Goal: Information Seeking & Learning: Learn about a topic

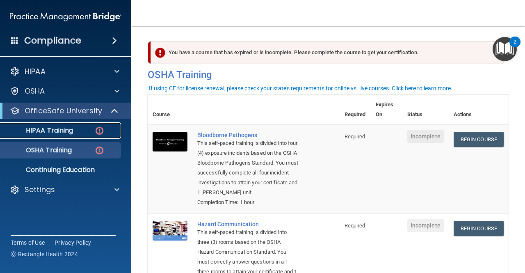
click at [60, 128] on p "HIPAA Training" at bounding box center [39, 130] width 68 height 8
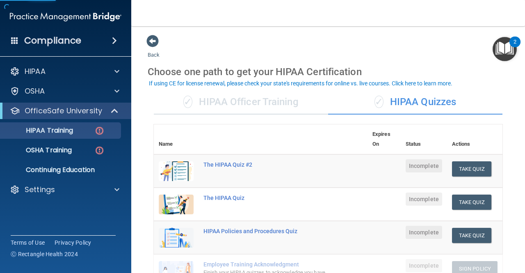
click at [272, 103] on div "✓ HIPAA Officer Training" at bounding box center [241, 102] width 174 height 25
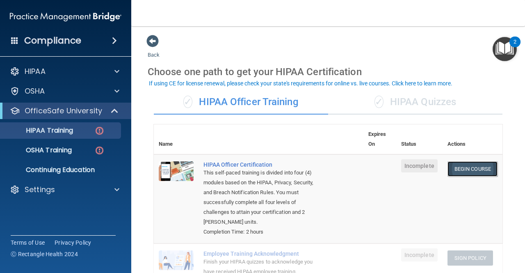
click at [460, 167] on link "Begin Course" at bounding box center [473, 168] width 50 height 15
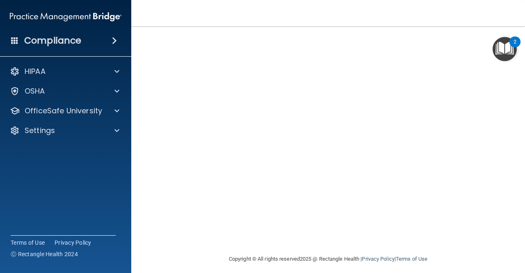
scroll to position [29, 0]
click at [498, 183] on div "HIPAA Officer Certification This course doesn’t expire until . Are you sure you…" at bounding box center [328, 163] width 361 height 298
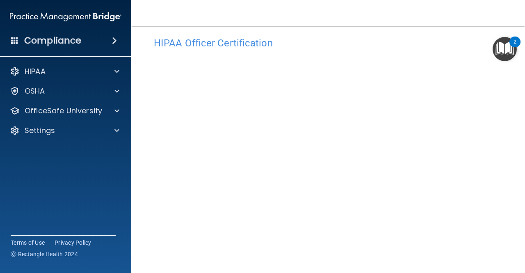
scroll to position [0, 0]
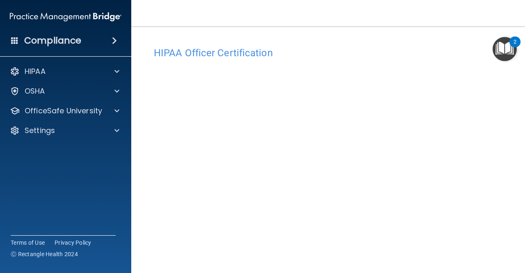
click at [506, 50] on img "Open Resource Center, 2 new notifications" at bounding box center [505, 49] width 24 height 24
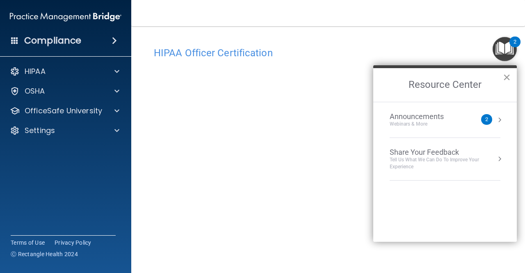
click at [507, 78] on button "×" at bounding box center [507, 77] width 8 height 13
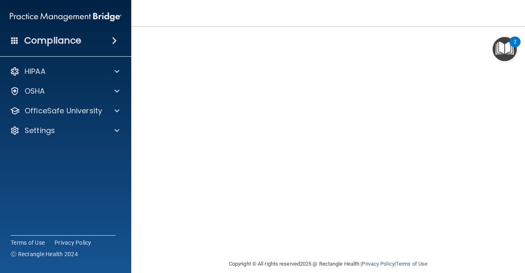
scroll to position [29, 0]
click at [512, 207] on main "HIPAA Officer Certification This course doesn’t expire until . Are you sure you…" at bounding box center [328, 149] width 394 height 247
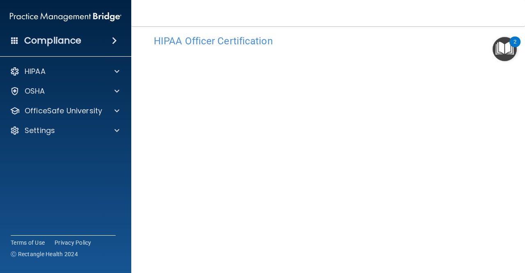
scroll to position [11, 0]
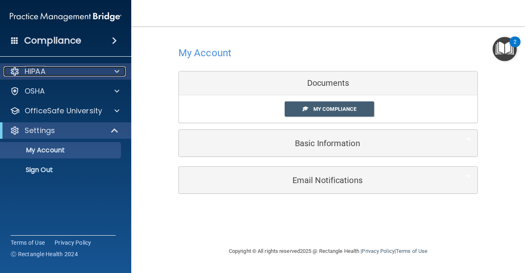
click at [67, 74] on div "HIPAA" at bounding box center [55, 71] width 102 height 10
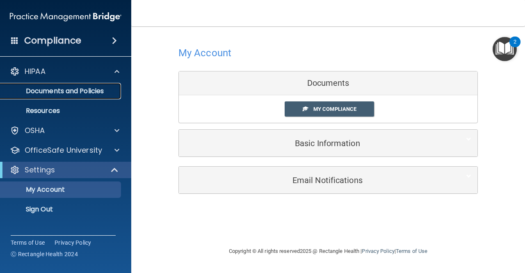
click at [76, 89] on p "Documents and Policies" at bounding box center [61, 91] width 112 height 8
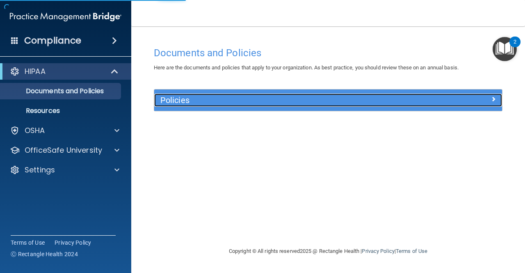
click at [296, 101] on h5 "Policies" at bounding box center [284, 100] width 249 height 9
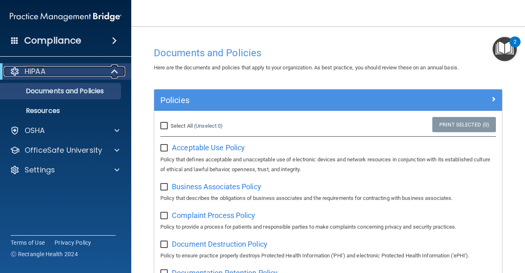
click at [25, 69] on p "HIPAA" at bounding box center [35, 71] width 21 height 10
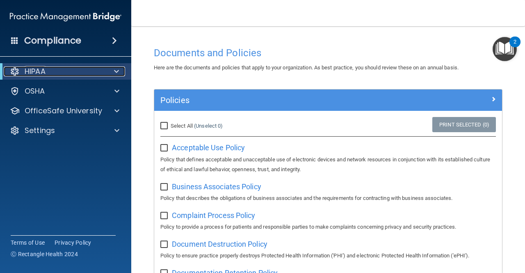
click at [25, 69] on p "HIPAA" at bounding box center [35, 71] width 21 height 10
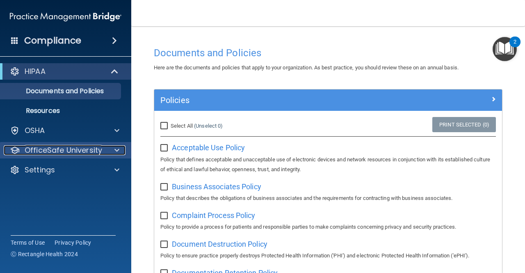
click at [50, 148] on p "OfficeSafe University" at bounding box center [64, 150] width 78 height 10
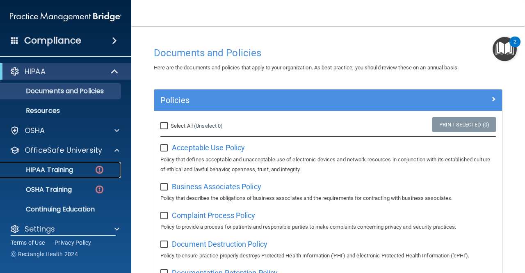
click at [49, 165] on link "HIPAA Training" at bounding box center [56, 170] width 129 height 16
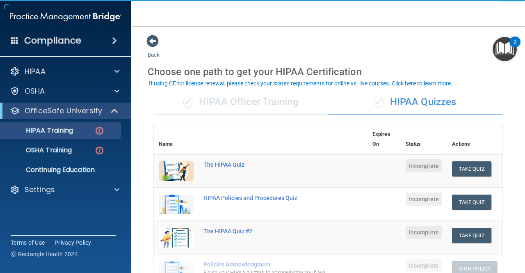
click at [261, 105] on div "✓ HIPAA Officer Training" at bounding box center [241, 102] width 174 height 25
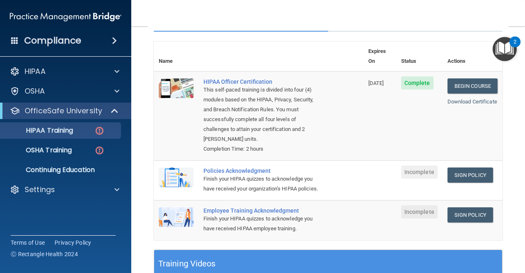
scroll to position [82, 0]
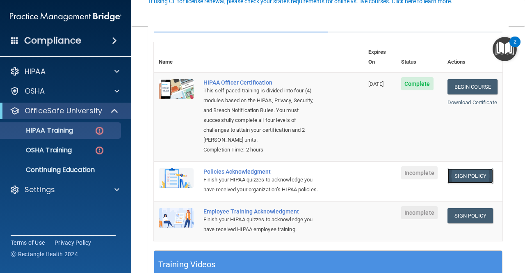
click at [470, 168] on link "Sign Policy" at bounding box center [471, 175] width 46 height 15
click at [451, 82] on link "Begin Course" at bounding box center [473, 86] width 50 height 15
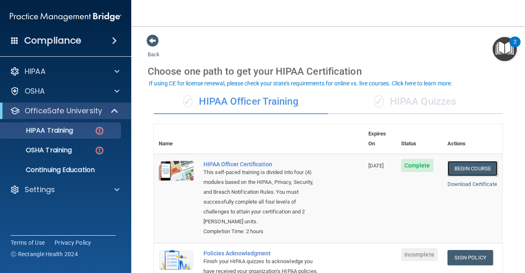
scroll to position [0, 0]
click at [395, 103] on div "✓ HIPAA Quizzes" at bounding box center [415, 102] width 174 height 25
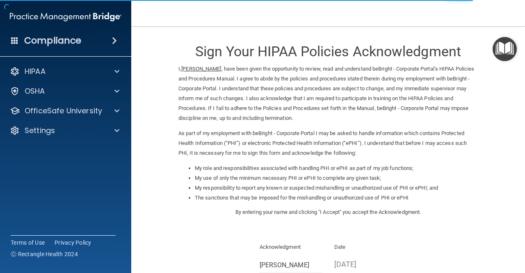
scroll to position [103, 0]
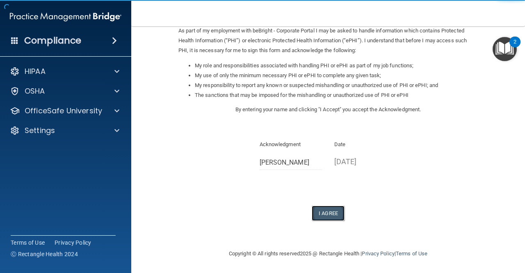
click at [320, 211] on button "I Agree" at bounding box center [328, 213] width 33 height 15
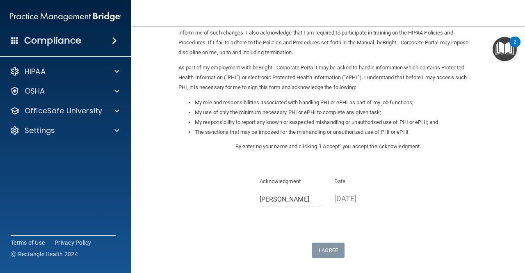
scroll to position [0, 0]
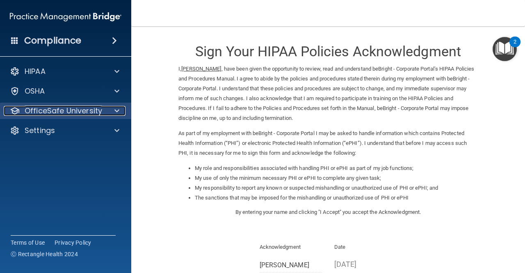
click at [86, 107] on p "OfficeSafe University" at bounding box center [64, 111] width 78 height 10
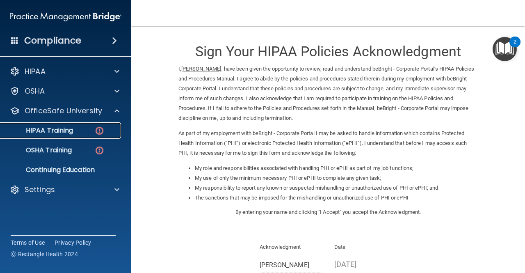
click at [98, 137] on link "HIPAA Training" at bounding box center [56, 130] width 129 height 16
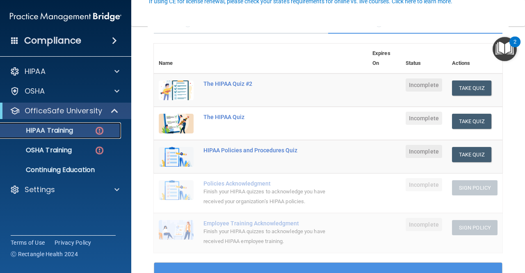
scroll to position [82, 0]
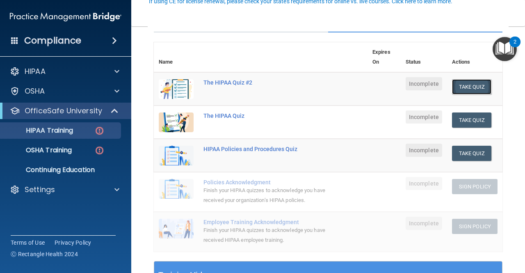
click at [465, 80] on button "Take Quiz" at bounding box center [471, 86] width 39 height 15
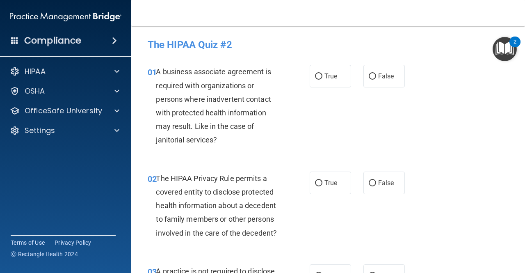
scroll to position [15, 0]
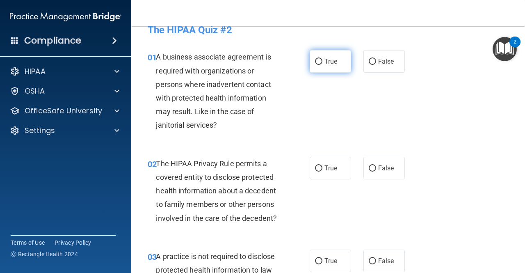
click at [315, 64] on input "True" at bounding box center [318, 62] width 7 height 6
radio input "true"
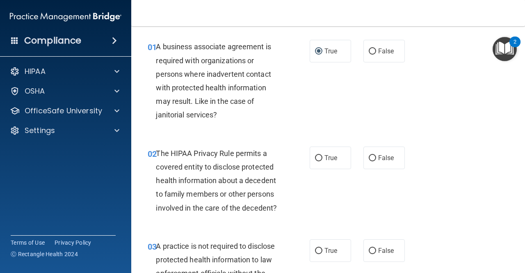
scroll to position [0, 0]
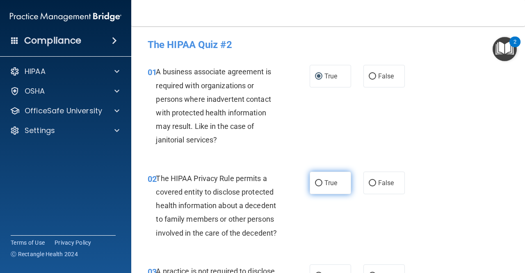
click at [325, 182] on span "True" at bounding box center [331, 183] width 13 height 8
click at [323, 182] on input "True" at bounding box center [318, 183] width 7 height 6
radio input "true"
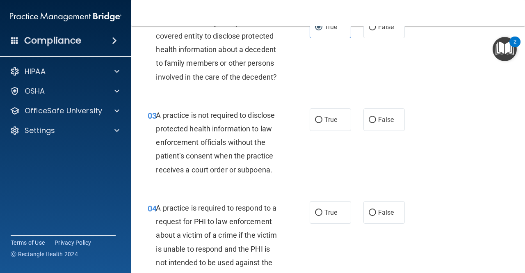
scroll to position [268, 0]
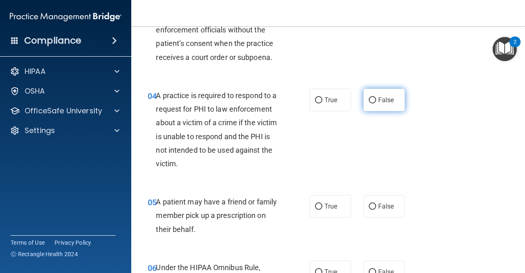
click at [377, 106] on label "False" at bounding box center [384, 100] width 41 height 23
click at [376, 103] on input "False" at bounding box center [372, 100] width 7 height 6
radio input "true"
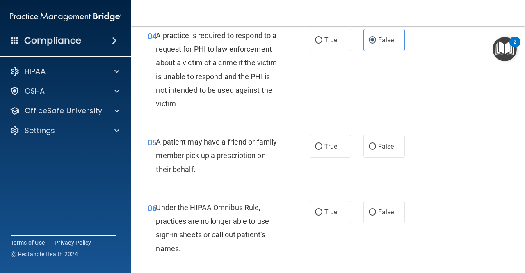
scroll to position [334, 0]
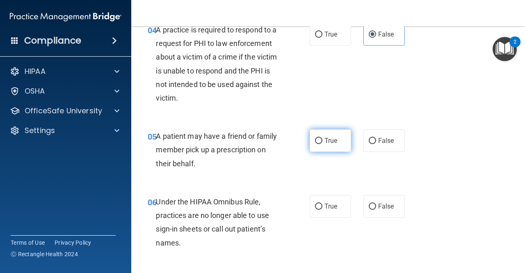
click at [315, 138] on input "True" at bounding box center [318, 141] width 7 height 6
radio input "true"
drag, startPoint x: 314, startPoint y: 136, endPoint x: 262, endPoint y: 104, distance: 61.4
click at [262, 104] on div "A practice is required to respond to a request for PHI to law enforcement about…" at bounding box center [221, 64] width 131 height 82
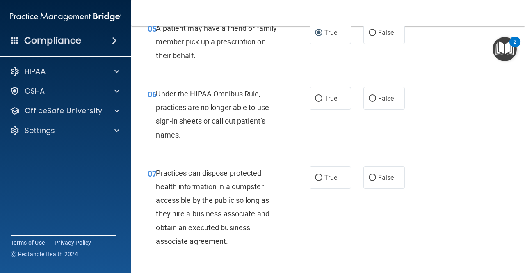
scroll to position [457, 0]
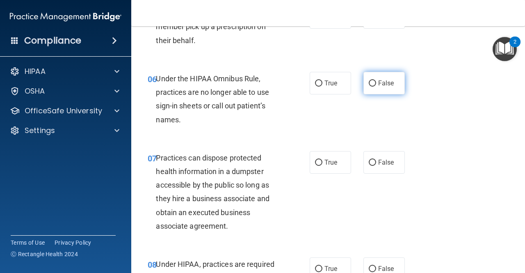
click at [371, 94] on label "False" at bounding box center [384, 83] width 41 height 23
click at [371, 87] on input "False" at bounding box center [372, 83] width 7 height 6
radio input "true"
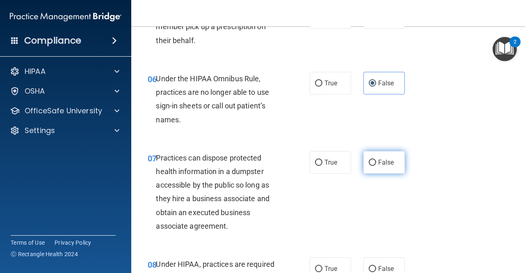
click at [369, 162] on input "False" at bounding box center [372, 163] width 7 height 6
radio input "true"
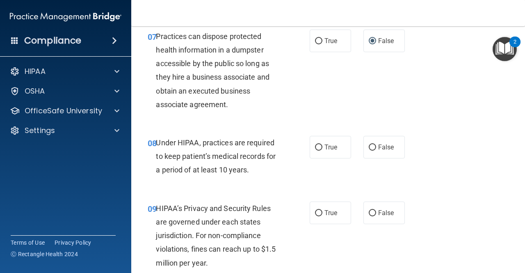
scroll to position [580, 0]
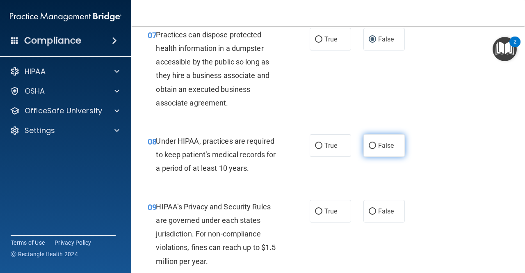
click at [382, 139] on label "False" at bounding box center [384, 145] width 41 height 23
click at [376, 143] on input "False" at bounding box center [372, 146] width 7 height 6
radio input "true"
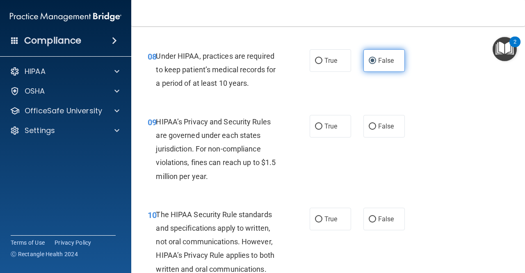
scroll to position [703, 0]
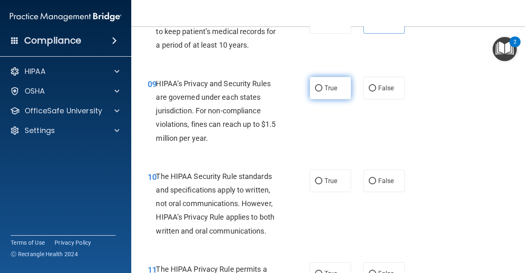
click at [331, 84] on span "True" at bounding box center [331, 88] width 13 height 8
click at [323, 85] on input "True" at bounding box center [318, 88] width 7 height 6
radio input "true"
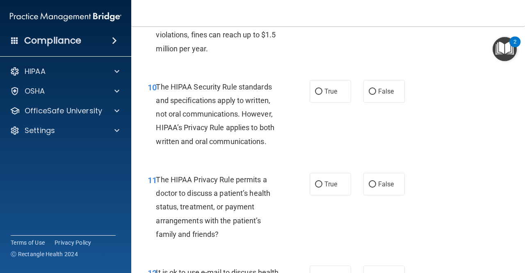
scroll to position [785, 0]
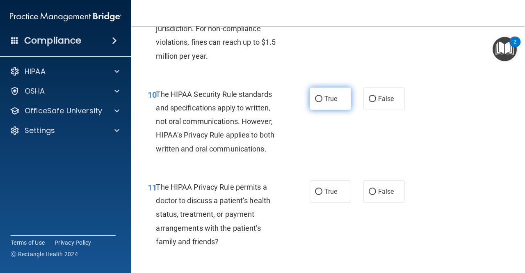
click at [325, 91] on label "True" at bounding box center [330, 98] width 41 height 23
click at [323, 96] on input "True" at bounding box center [318, 99] width 7 height 6
radio input "true"
click at [357, 187] on div "True False" at bounding box center [360, 191] width 100 height 23
click at [381, 101] on span "False" at bounding box center [386, 99] width 16 height 8
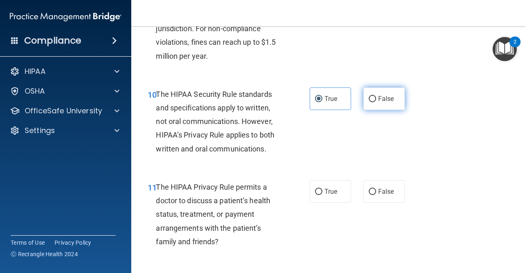
click at [376, 101] on input "False" at bounding box center [372, 99] width 7 height 6
radio input "true"
radio input "false"
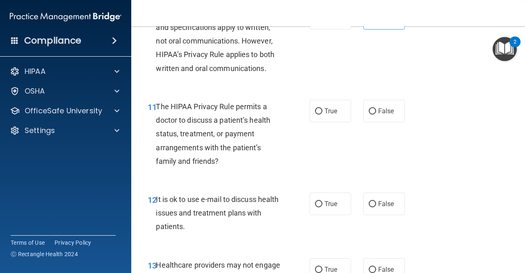
scroll to position [868, 0]
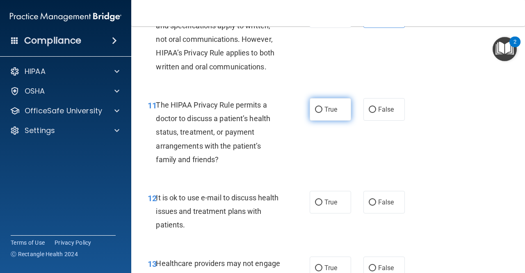
click at [329, 101] on label "True" at bounding box center [330, 109] width 41 height 23
click at [323, 107] on input "True" at bounding box center [318, 110] width 7 height 6
radio input "true"
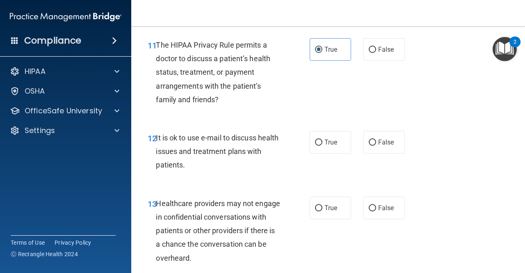
scroll to position [950, 0]
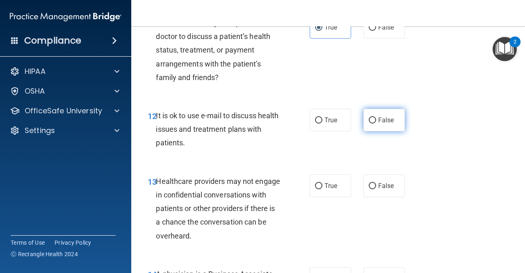
click at [371, 125] on label "False" at bounding box center [384, 120] width 41 height 23
click at [371, 124] on input "False" at bounding box center [372, 120] width 7 height 6
radio input "true"
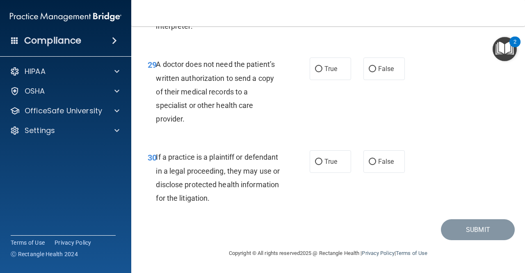
scroll to position [2400, 0]
click at [369, 160] on input "False" at bounding box center [372, 162] width 7 height 6
radio input "true"
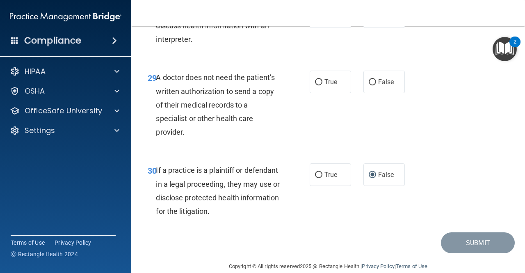
scroll to position [2359, 0]
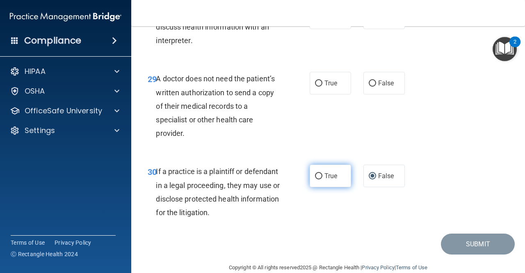
click at [314, 187] on label "True" at bounding box center [330, 176] width 41 height 23
click at [315, 179] on input "True" at bounding box center [318, 176] width 7 height 6
radio input "true"
radio input "false"
click at [321, 94] on label "True" at bounding box center [330, 83] width 41 height 23
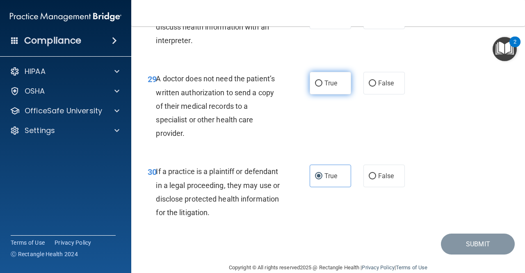
click at [321, 87] on input "True" at bounding box center [318, 83] width 7 height 6
radio input "true"
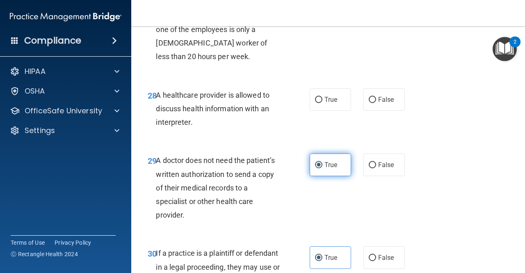
scroll to position [2277, 0]
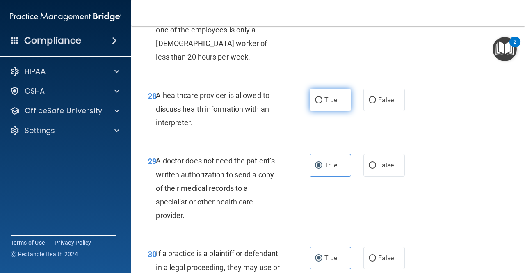
click at [323, 111] on label "True" at bounding box center [330, 100] width 41 height 23
click at [323, 103] on input "True" at bounding box center [318, 100] width 7 height 6
radio input "true"
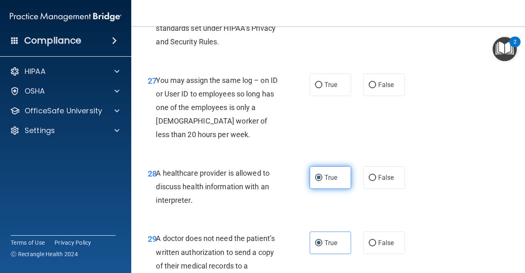
scroll to position [2195, 0]
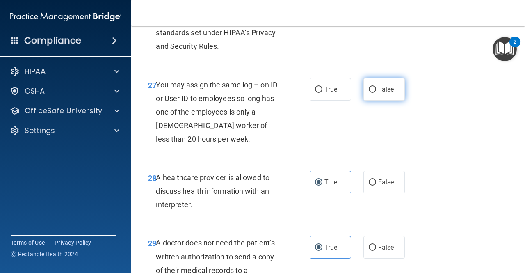
click at [385, 93] on span "False" at bounding box center [386, 89] width 16 height 8
click at [376, 93] on input "False" at bounding box center [372, 90] width 7 height 6
radio input "true"
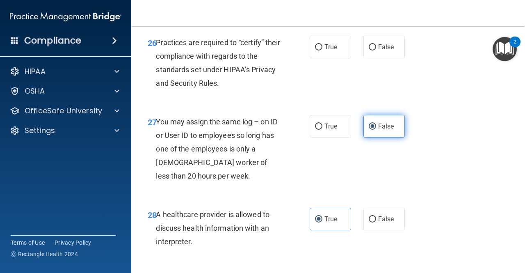
scroll to position [2154, 0]
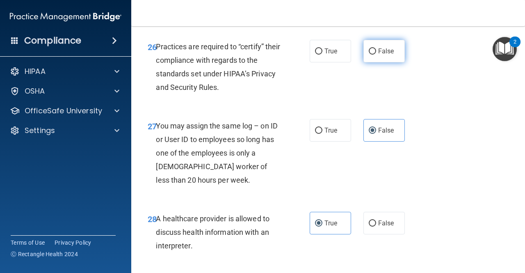
click at [378, 55] on span "False" at bounding box center [386, 51] width 16 height 8
click at [376, 55] on input "False" at bounding box center [372, 51] width 7 height 6
radio input "true"
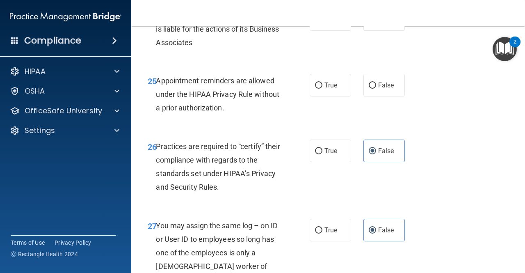
scroll to position [2031, 0]
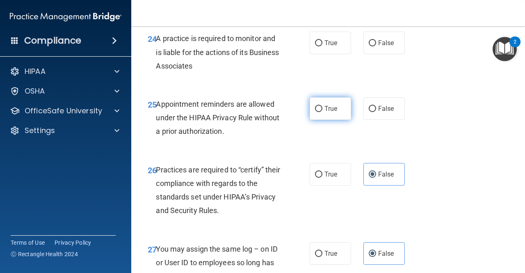
click at [318, 112] on input "True" at bounding box center [318, 109] width 7 height 6
radio input "true"
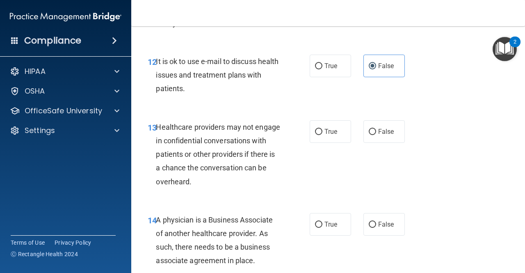
scroll to position [1005, 0]
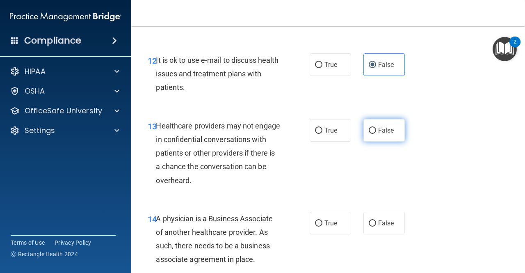
click at [380, 137] on label "False" at bounding box center [384, 130] width 41 height 23
click at [376, 134] on input "False" at bounding box center [372, 131] width 7 height 6
radio input "true"
click at [338, 133] on label "True" at bounding box center [330, 130] width 41 height 23
click at [323, 133] on input "True" at bounding box center [318, 131] width 7 height 6
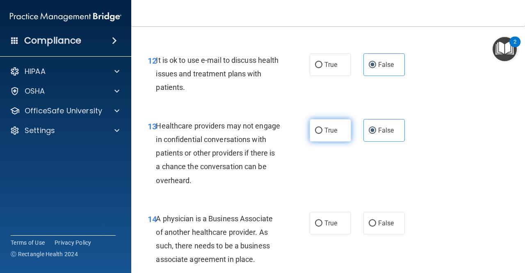
radio input "true"
click at [369, 128] on input "False" at bounding box center [372, 131] width 7 height 6
radio input "true"
radio input "false"
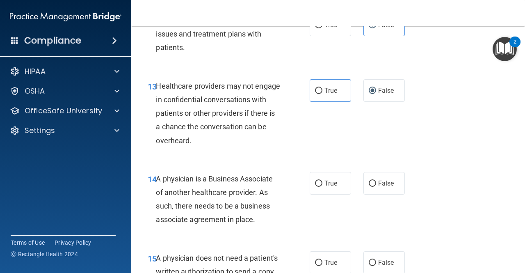
scroll to position [1046, 0]
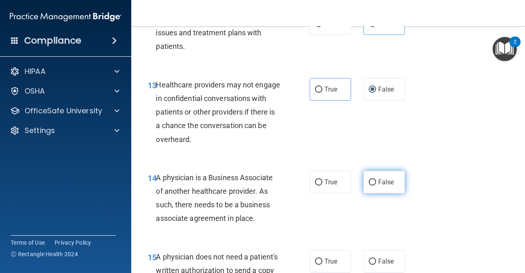
click at [370, 174] on label "False" at bounding box center [384, 182] width 41 height 23
click at [370, 179] on input "False" at bounding box center [372, 182] width 7 height 6
radio input "true"
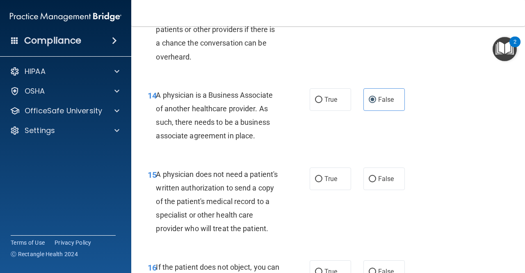
scroll to position [1128, 0]
click at [332, 181] on span "True" at bounding box center [331, 179] width 13 height 8
click at [323, 181] on input "True" at bounding box center [318, 179] width 7 height 6
radio input "true"
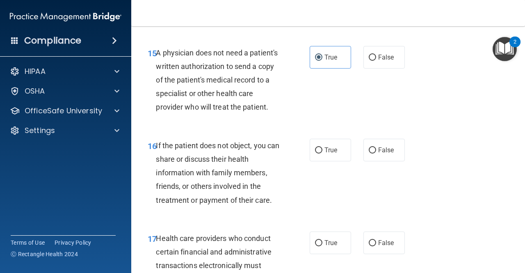
scroll to position [1251, 0]
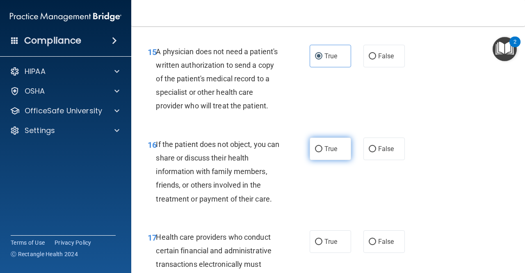
click at [310, 160] on label "True" at bounding box center [330, 148] width 41 height 23
click at [315, 152] on input "True" at bounding box center [318, 149] width 7 height 6
radio input "true"
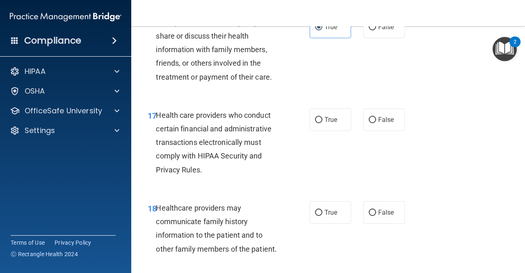
scroll to position [1374, 0]
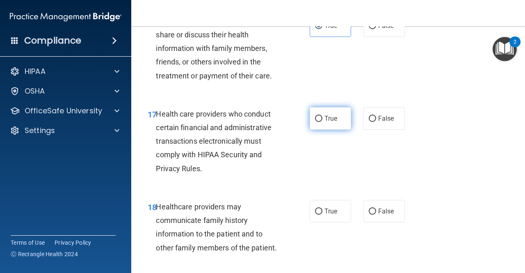
click at [339, 130] on label "True" at bounding box center [330, 118] width 41 height 23
click at [323, 122] on input "True" at bounding box center [318, 119] width 7 height 6
radio input "true"
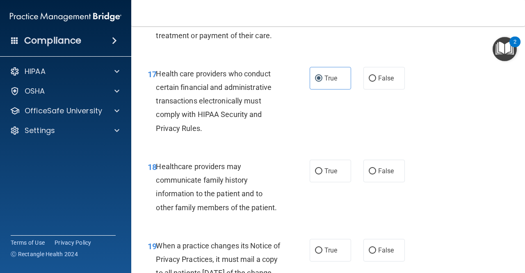
scroll to position [1415, 0]
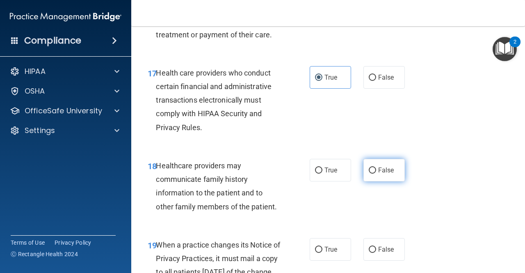
click at [382, 174] on span "False" at bounding box center [386, 170] width 16 height 8
click at [376, 174] on input "False" at bounding box center [372, 170] width 7 height 6
radio input "true"
click at [345, 181] on label "True" at bounding box center [330, 170] width 41 height 23
click at [323, 174] on input "True" at bounding box center [318, 170] width 7 height 6
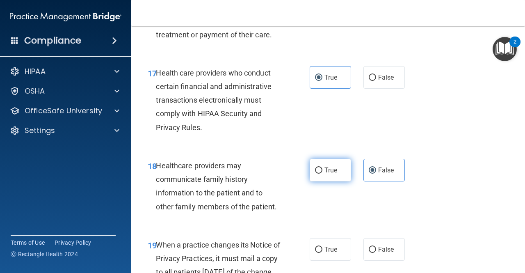
radio input "true"
radio input "false"
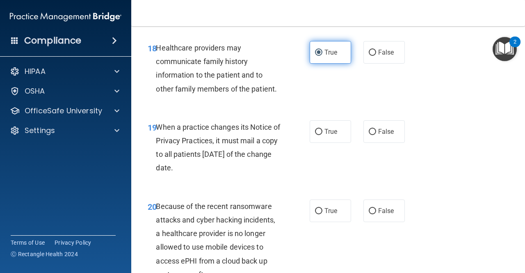
scroll to position [1538, 0]
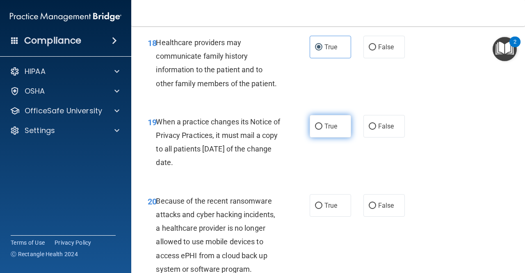
click at [314, 137] on label "True" at bounding box center [330, 126] width 41 height 23
click at [315, 130] on input "True" at bounding box center [318, 127] width 7 height 6
radio input "true"
click at [378, 130] on span "False" at bounding box center [386, 126] width 16 height 8
click at [375, 130] on input "False" at bounding box center [372, 127] width 7 height 6
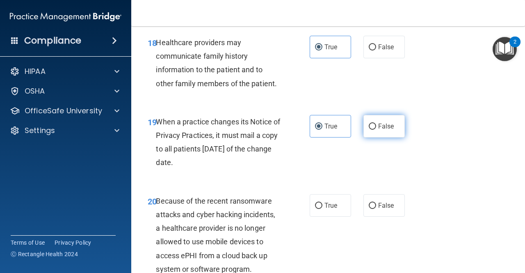
radio input "true"
radio input "false"
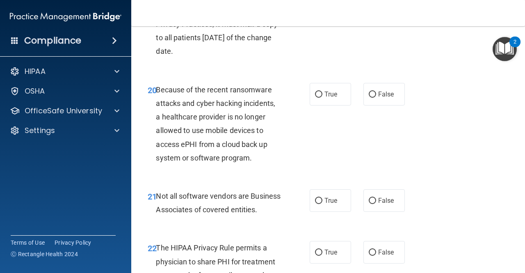
scroll to position [1662, 0]
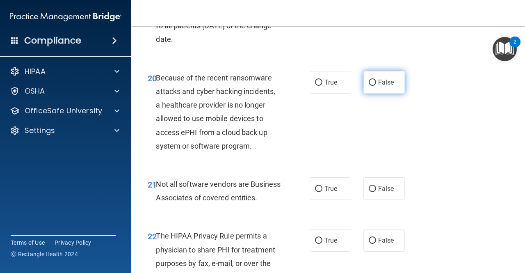
click at [378, 86] on span "False" at bounding box center [386, 82] width 16 height 8
click at [376, 86] on input "False" at bounding box center [372, 83] width 7 height 6
radio input "true"
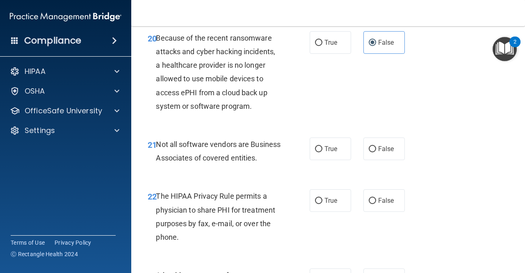
scroll to position [1703, 0]
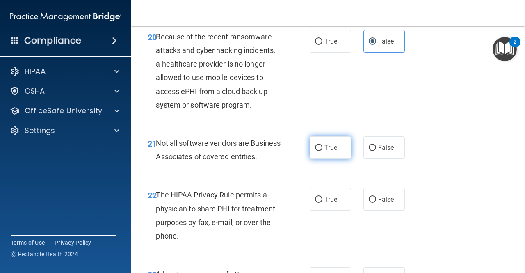
click at [325, 151] on span "True" at bounding box center [331, 148] width 13 height 8
click at [323, 151] on input "True" at bounding box center [318, 148] width 7 height 6
radio input "true"
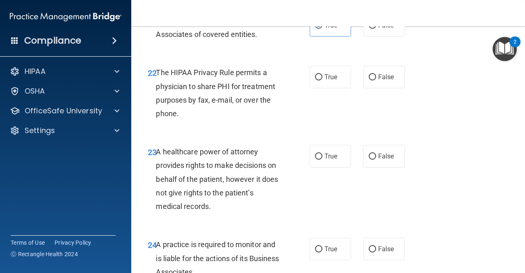
scroll to position [1826, 0]
click at [318, 87] on label "True" at bounding box center [330, 76] width 41 height 23
click at [318, 80] on input "True" at bounding box center [318, 76] width 7 height 6
radio input "true"
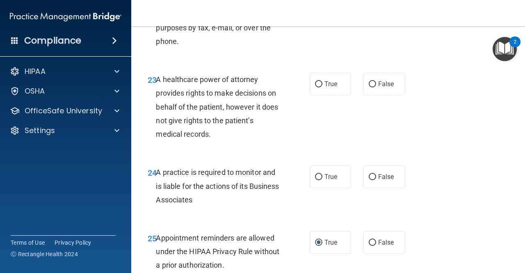
scroll to position [1898, 0]
click at [384, 95] on label "False" at bounding box center [384, 83] width 41 height 23
click at [376, 87] on input "False" at bounding box center [372, 84] width 7 height 6
radio input "true"
click at [381, 188] on label "False" at bounding box center [384, 176] width 41 height 23
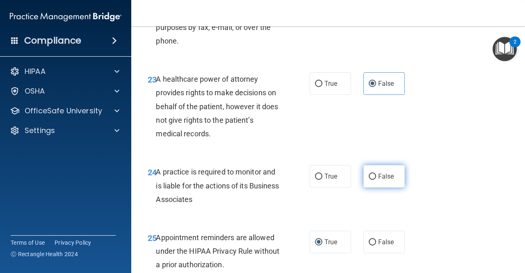
click at [376, 180] on input "False" at bounding box center [372, 177] width 7 height 6
radio input "true"
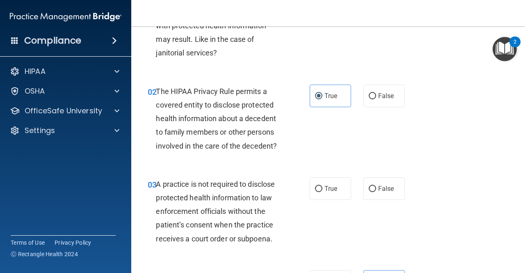
scroll to position [114, 0]
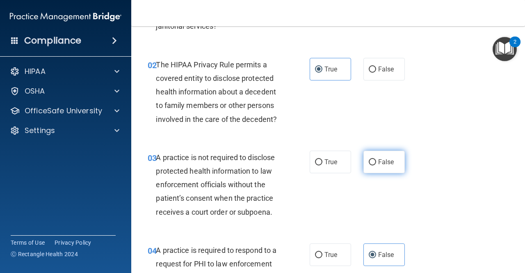
drag, startPoint x: 383, startPoint y: 161, endPoint x: 370, endPoint y: 167, distance: 14.0
click at [370, 167] on label "False" at bounding box center [384, 162] width 41 height 23
click at [370, 165] on input "False" at bounding box center [372, 162] width 7 height 6
radio input "true"
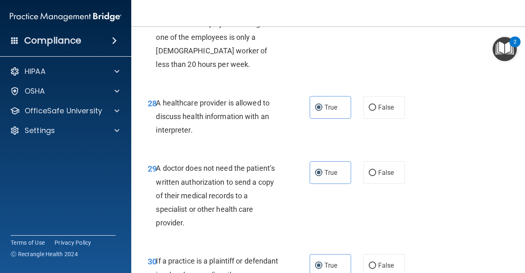
scroll to position [2400, 0]
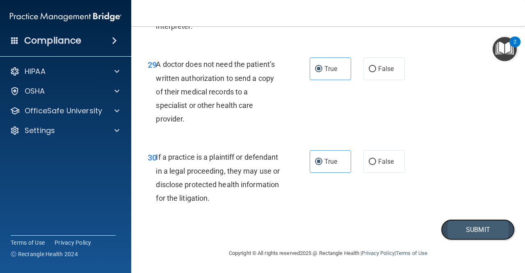
click at [475, 229] on button "Submit" at bounding box center [478, 229] width 74 height 21
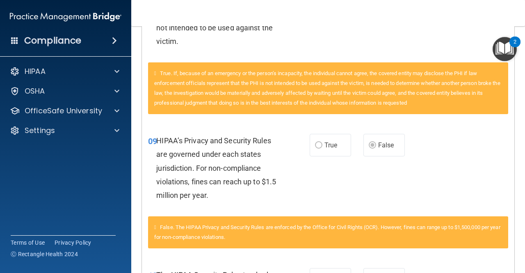
scroll to position [410, 0]
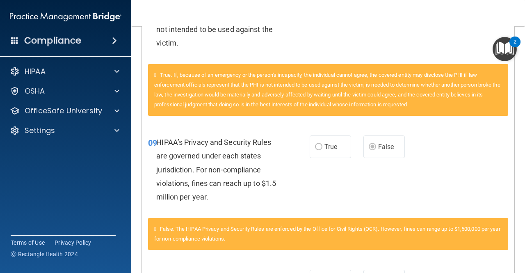
click at [311, 151] on label "True" at bounding box center [330, 146] width 41 height 23
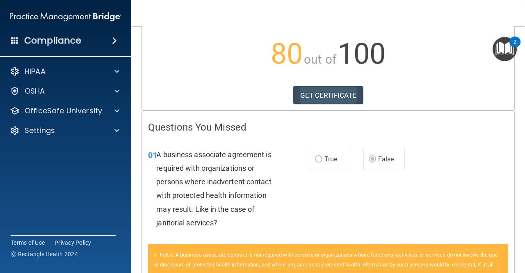
scroll to position [0, 0]
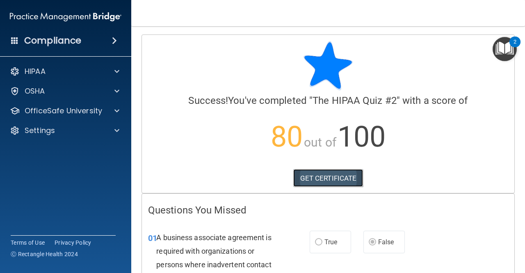
click at [336, 183] on link "GET CERTIFICATE" at bounding box center [328, 178] width 70 height 18
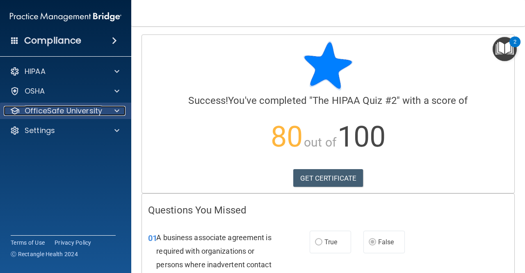
click at [80, 110] on p "OfficeSafe University" at bounding box center [64, 111] width 78 height 10
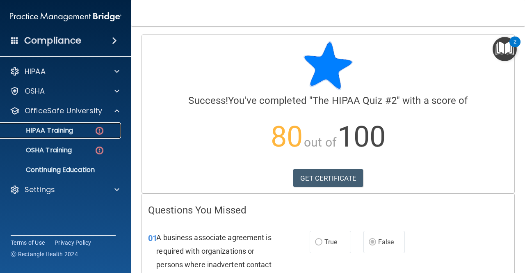
click at [72, 136] on link "HIPAA Training" at bounding box center [56, 130] width 129 height 16
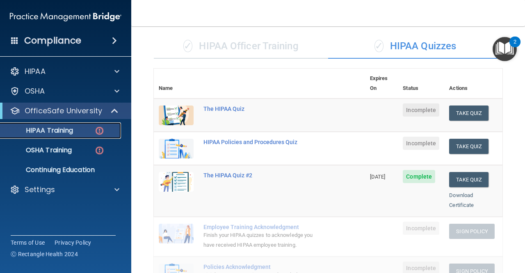
scroll to position [41, 0]
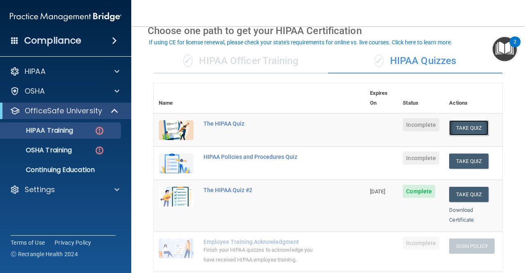
click at [455, 120] on button "Take Quiz" at bounding box center [468, 127] width 39 height 15
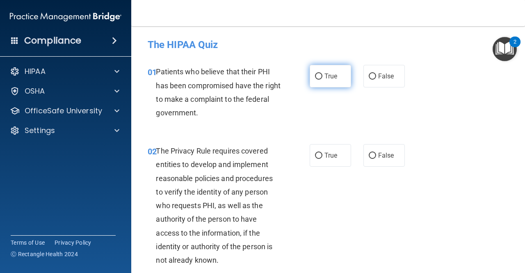
click at [327, 72] on span "True" at bounding box center [331, 76] width 13 height 8
click at [323, 73] on input "True" at bounding box center [318, 76] width 7 height 6
radio input "true"
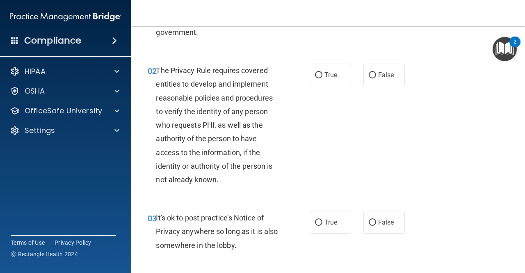
scroll to position [82, 0]
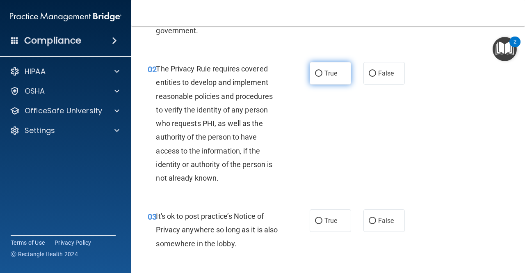
click at [313, 69] on label "True" at bounding box center [330, 73] width 41 height 23
click at [315, 71] on input "True" at bounding box center [318, 74] width 7 height 6
radio input "true"
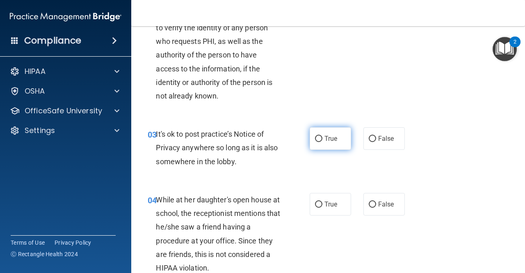
click at [330, 142] on label "True" at bounding box center [330, 138] width 41 height 23
click at [323, 142] on input "True" at bounding box center [318, 139] width 7 height 6
radio input "true"
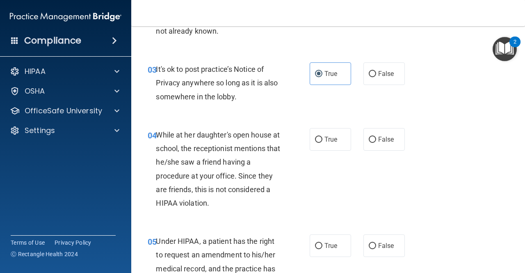
scroll to position [246, 0]
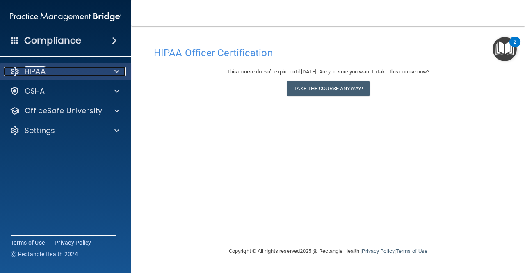
click at [58, 73] on div "HIPAA" at bounding box center [55, 71] width 102 height 10
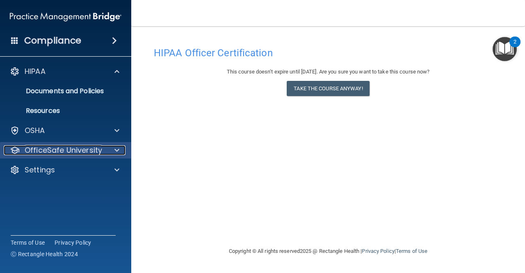
click at [68, 147] on p "OfficeSafe University" at bounding box center [64, 150] width 78 height 10
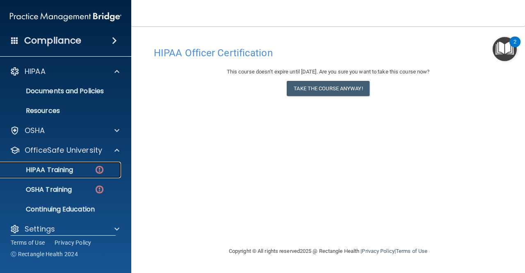
click at [56, 164] on link "HIPAA Training" at bounding box center [56, 170] width 129 height 16
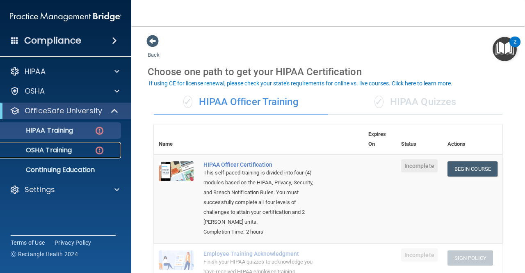
click at [58, 156] on link "OSHA Training" at bounding box center [56, 150] width 129 height 16
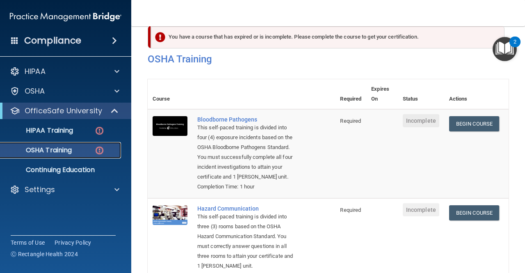
scroll to position [15, 0]
